Goal: Information Seeking & Learning: Learn about a topic

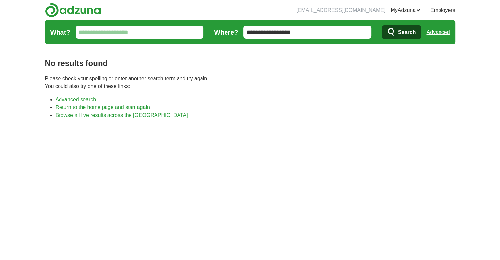
click at [439, 30] on link "Advanced" at bounding box center [437, 32] width 23 height 13
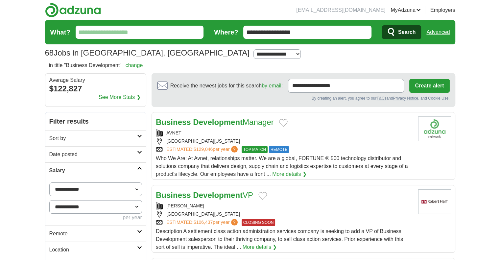
click at [189, 122] on strong "Business" at bounding box center [173, 122] width 35 height 9
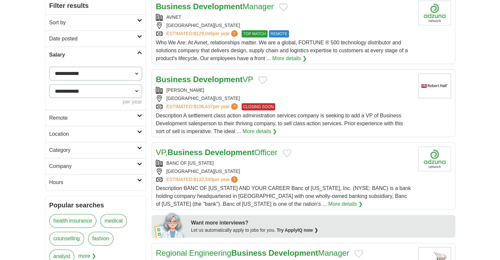
scroll to position [115, 0]
click at [200, 80] on strong "Development" at bounding box center [218, 79] width 50 height 9
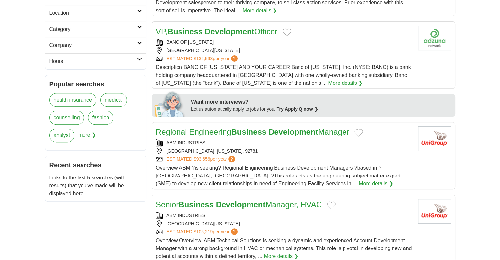
scroll to position [237, 0]
click at [209, 31] on strong "Development" at bounding box center [230, 31] width 50 height 9
click at [194, 129] on link "Regional Engineering Business Development Manager" at bounding box center [252, 131] width 193 height 9
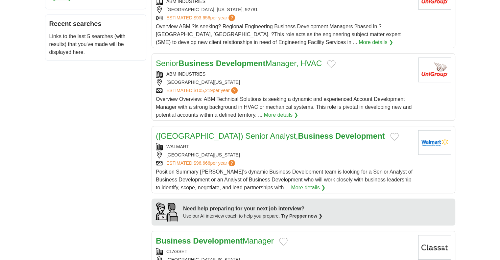
scroll to position [385, 0]
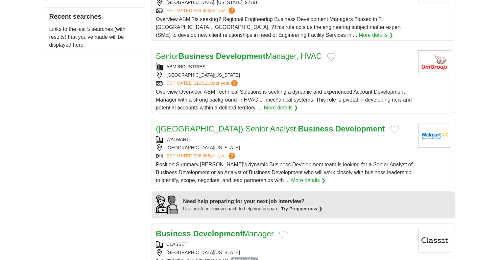
click at [261, 57] on strong "Development" at bounding box center [241, 56] width 50 height 9
